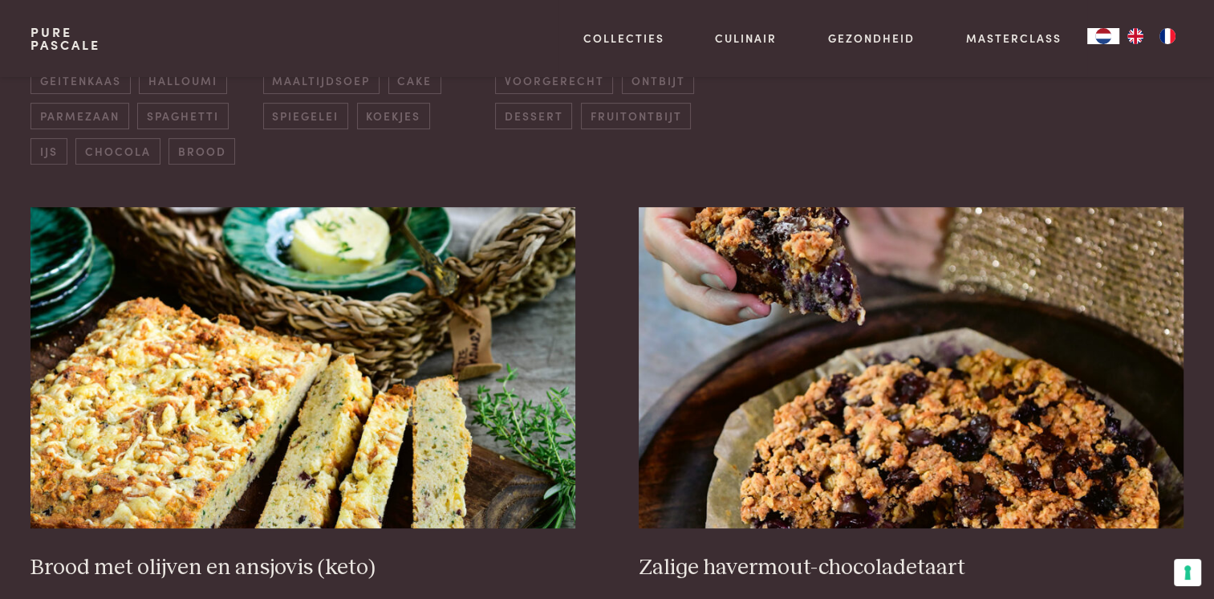
scroll to position [547, 0]
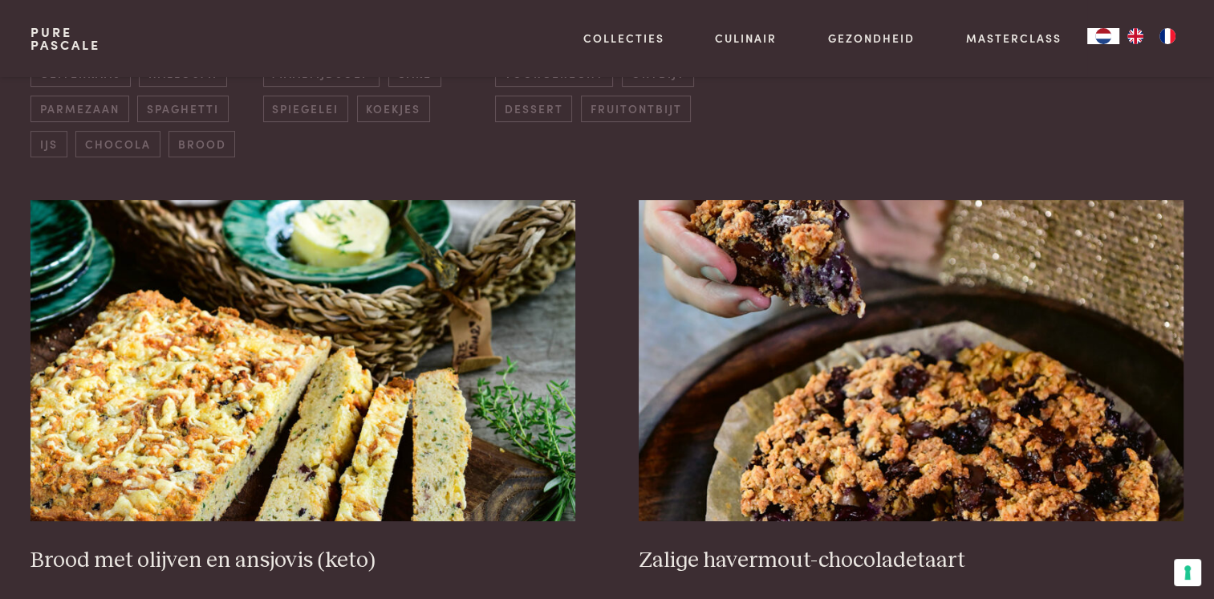
drag, startPoint x: 1213, startPoint y: 89, endPoint x: 1208, endPoint y: 109, distance: 20.6
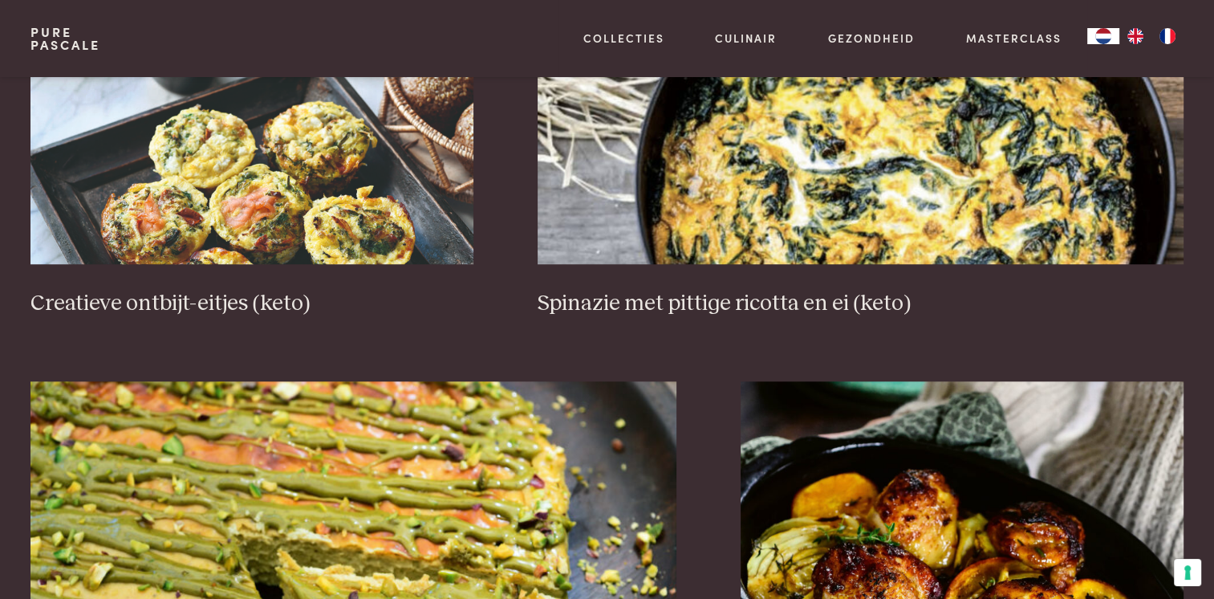
scroll to position [1213, 0]
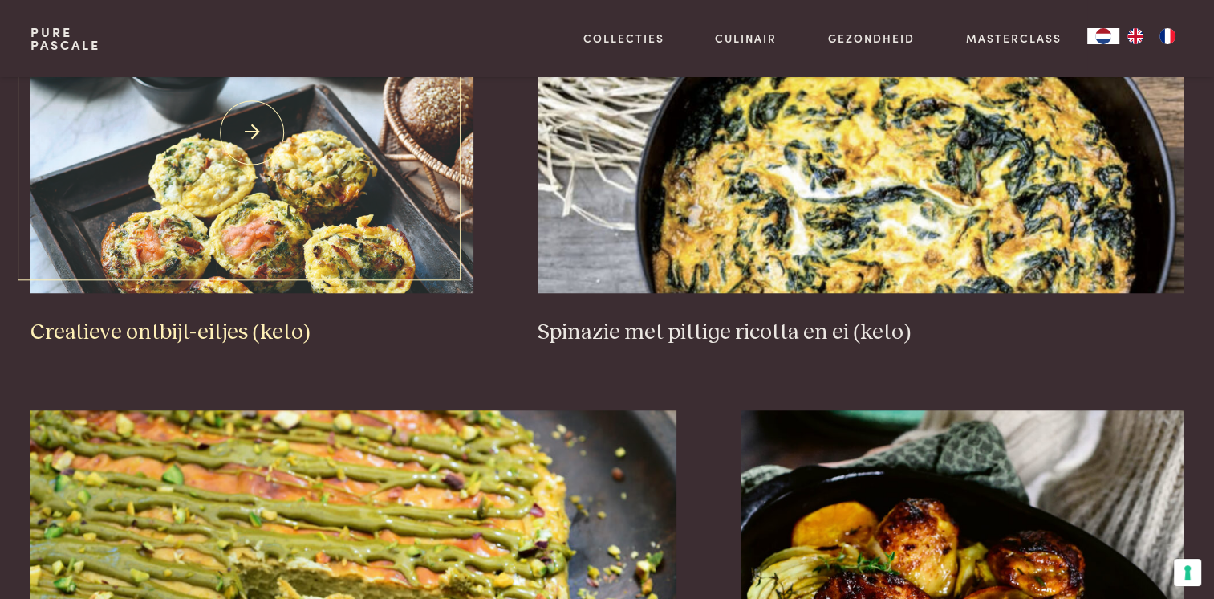
click at [415, 169] on img at bounding box center [251, 132] width 443 height 321
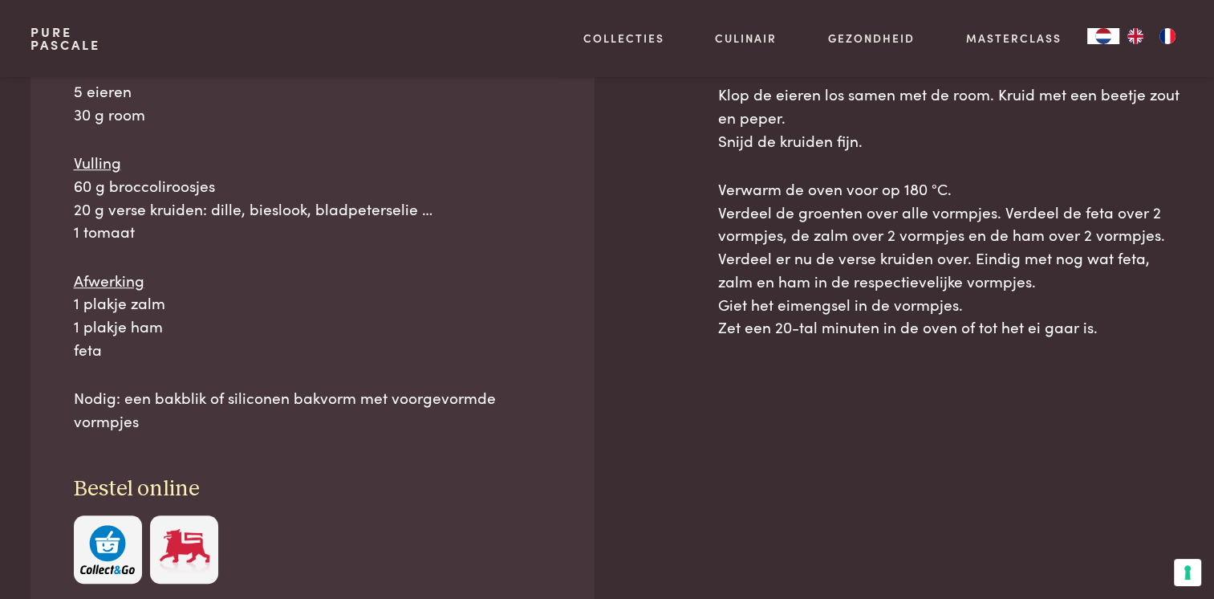
scroll to position [965, 0]
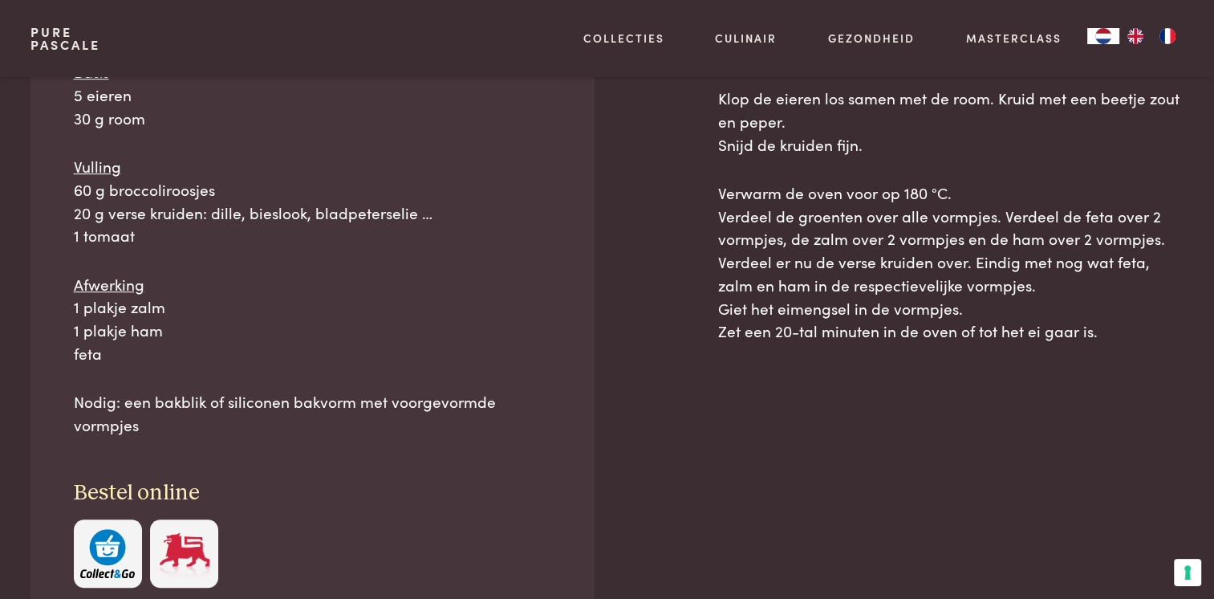
click at [558, 455] on div "Ingrediënten Voor 6 stuks Basis 5 eieren 30 g room Vulling 60 g broccoliroosjes…" at bounding box center [311, 279] width 563 height 701
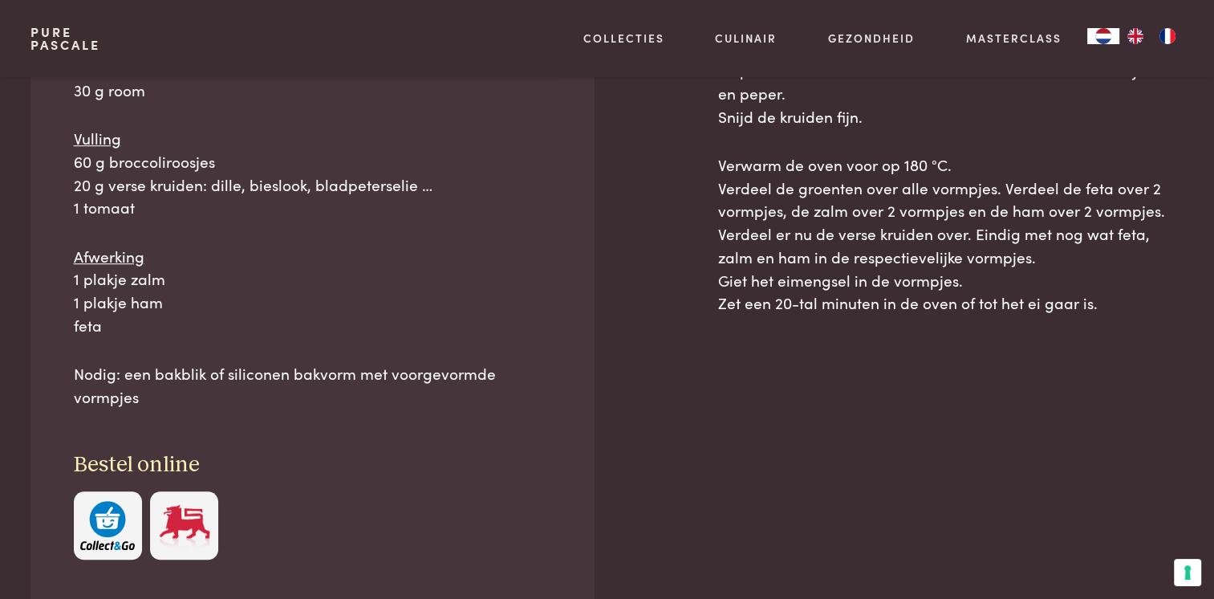
scroll to position [1061, 0]
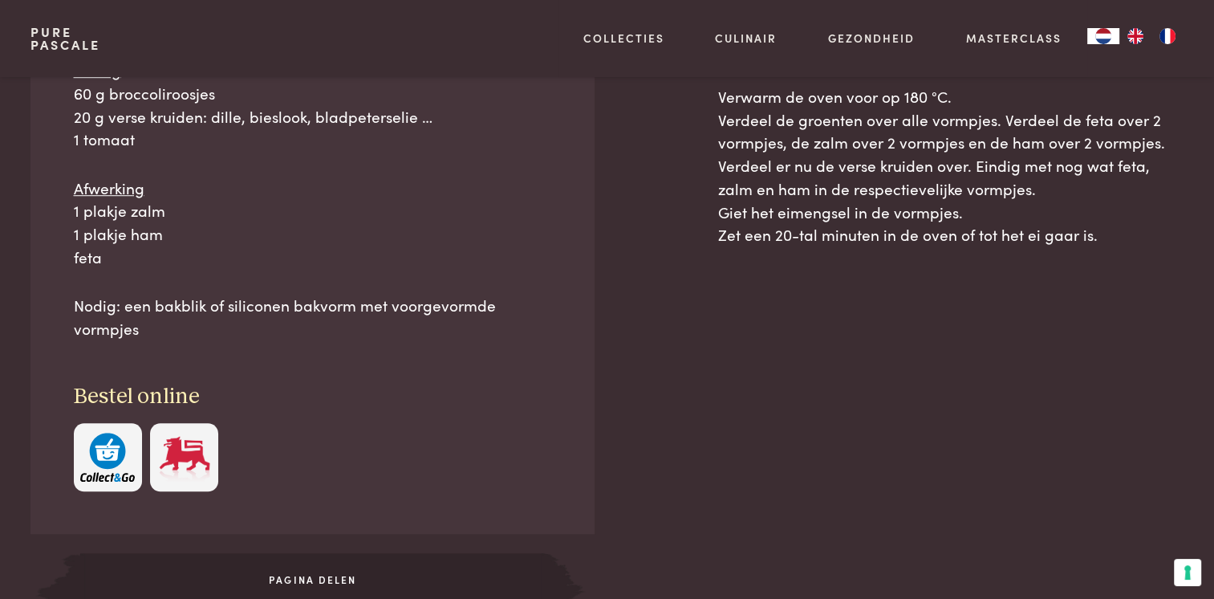
click at [126, 425] on button "button" at bounding box center [108, 457] width 68 height 68
click at [120, 459] on img "button" at bounding box center [107, 457] width 55 height 49
click at [752, 374] on div "Snijd de broccoliroosjes heel fijn, gebruik enkel de roosjes. Snijd de tomaat i…" at bounding box center [950, 258] width 465 height 770
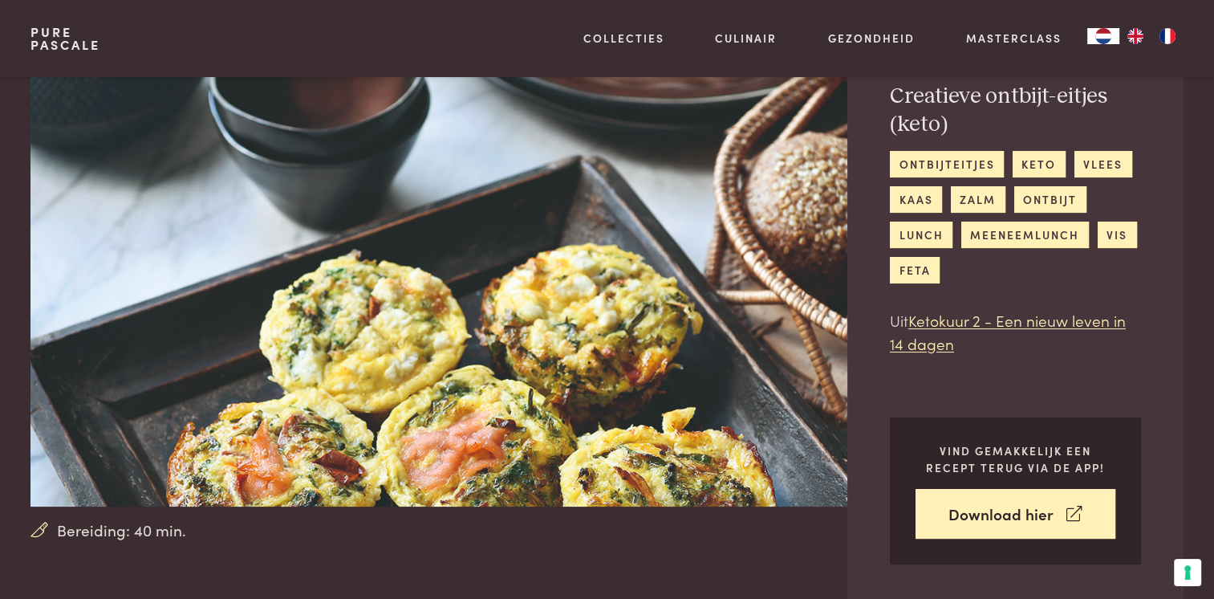
scroll to position [161, 0]
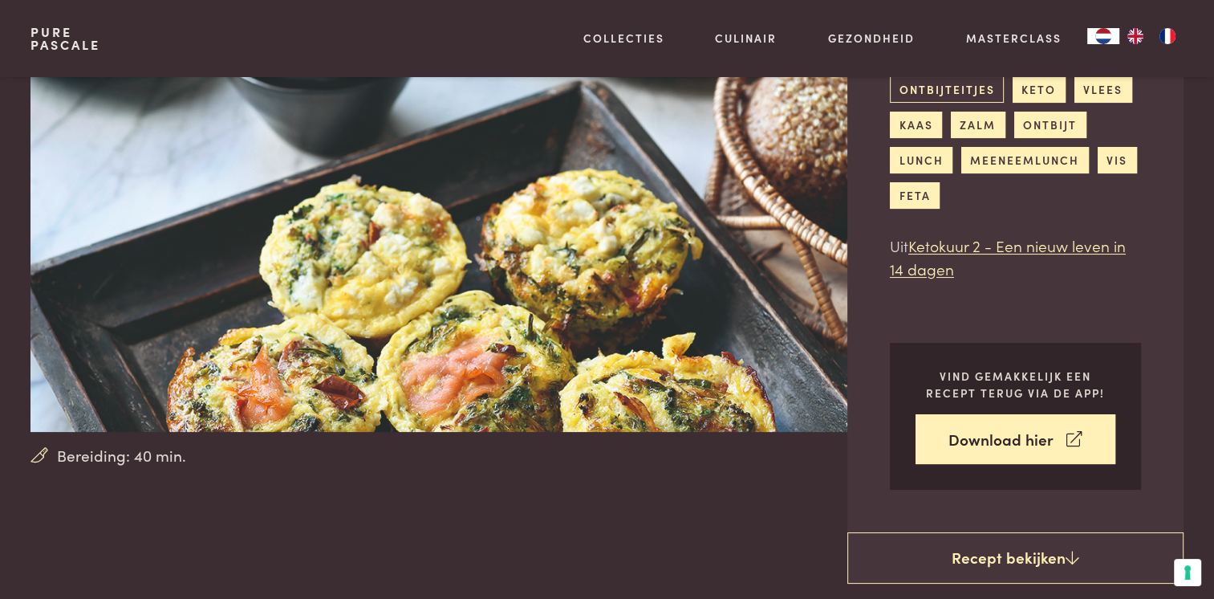
click at [963, 91] on link "ontbijteitjes" at bounding box center [947, 89] width 114 height 26
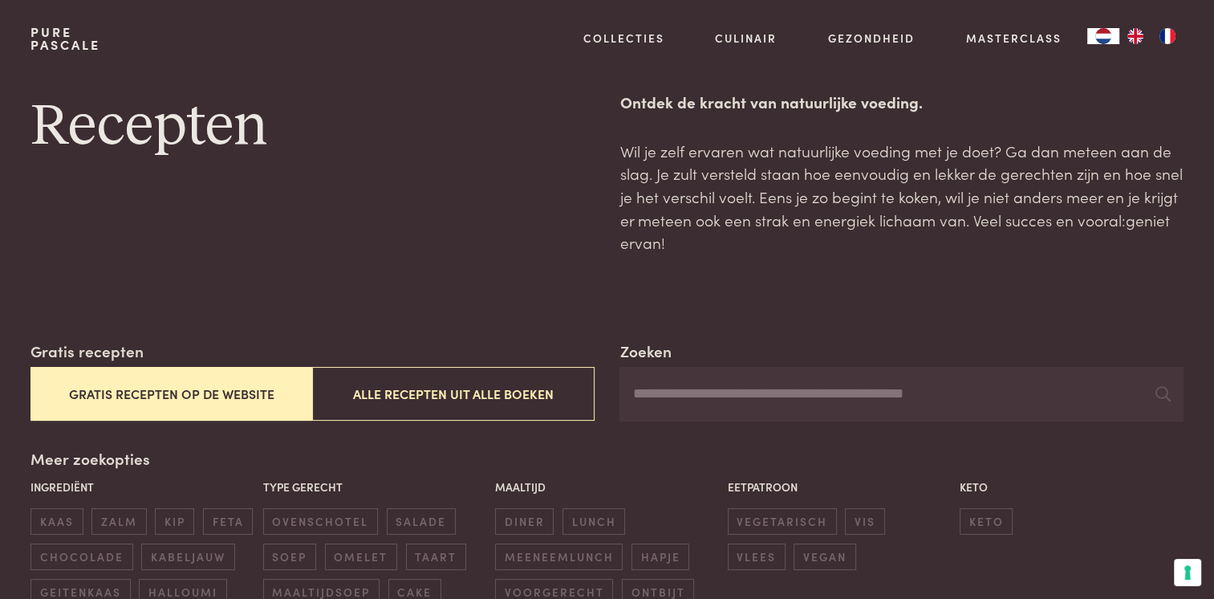
scroll to position [32, 0]
